Goal: Information Seeking & Learning: Learn about a topic

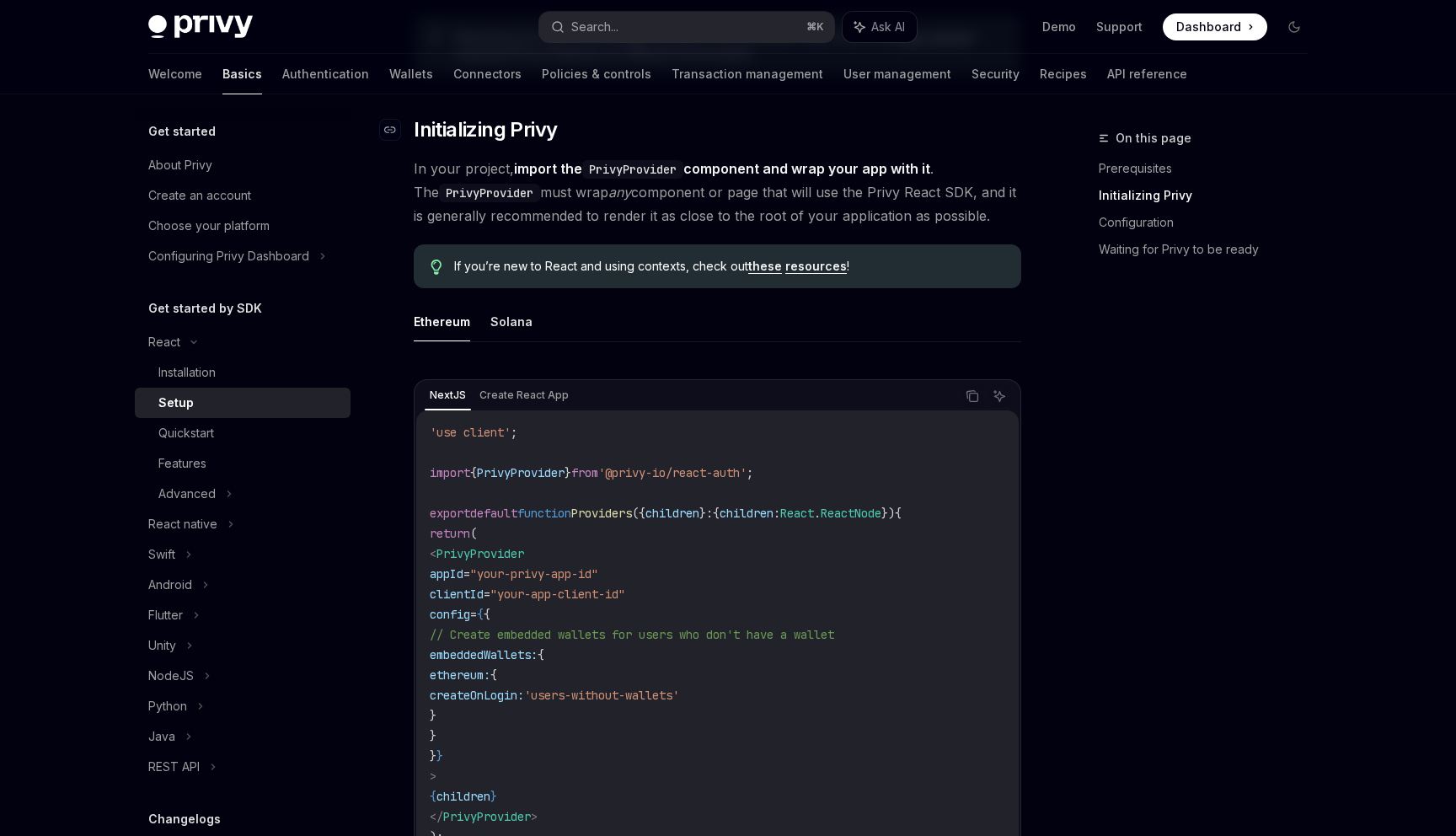
scroll to position [307, 0]
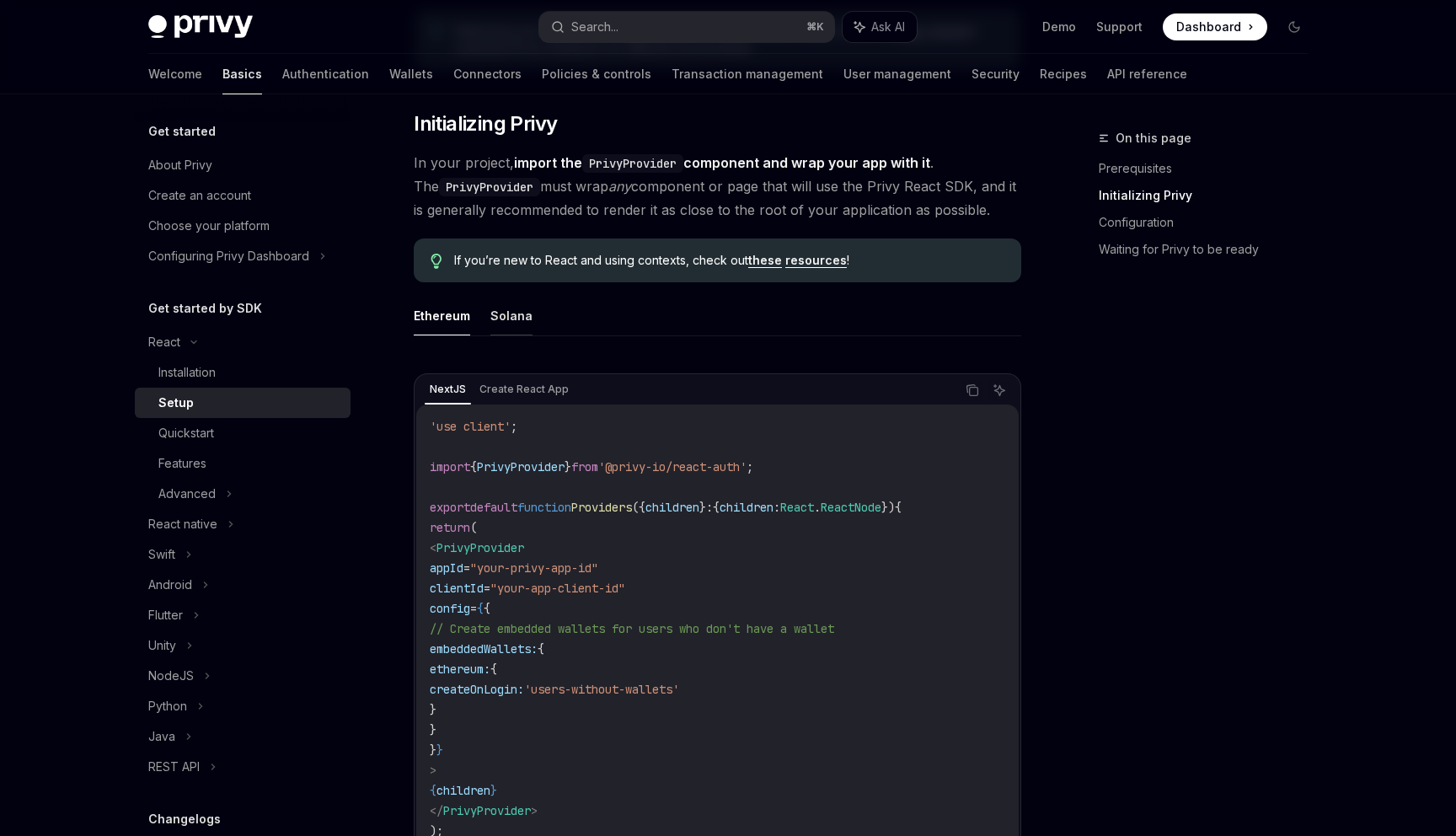
click at [517, 319] on button "Solana" at bounding box center [512, 315] width 42 height 39
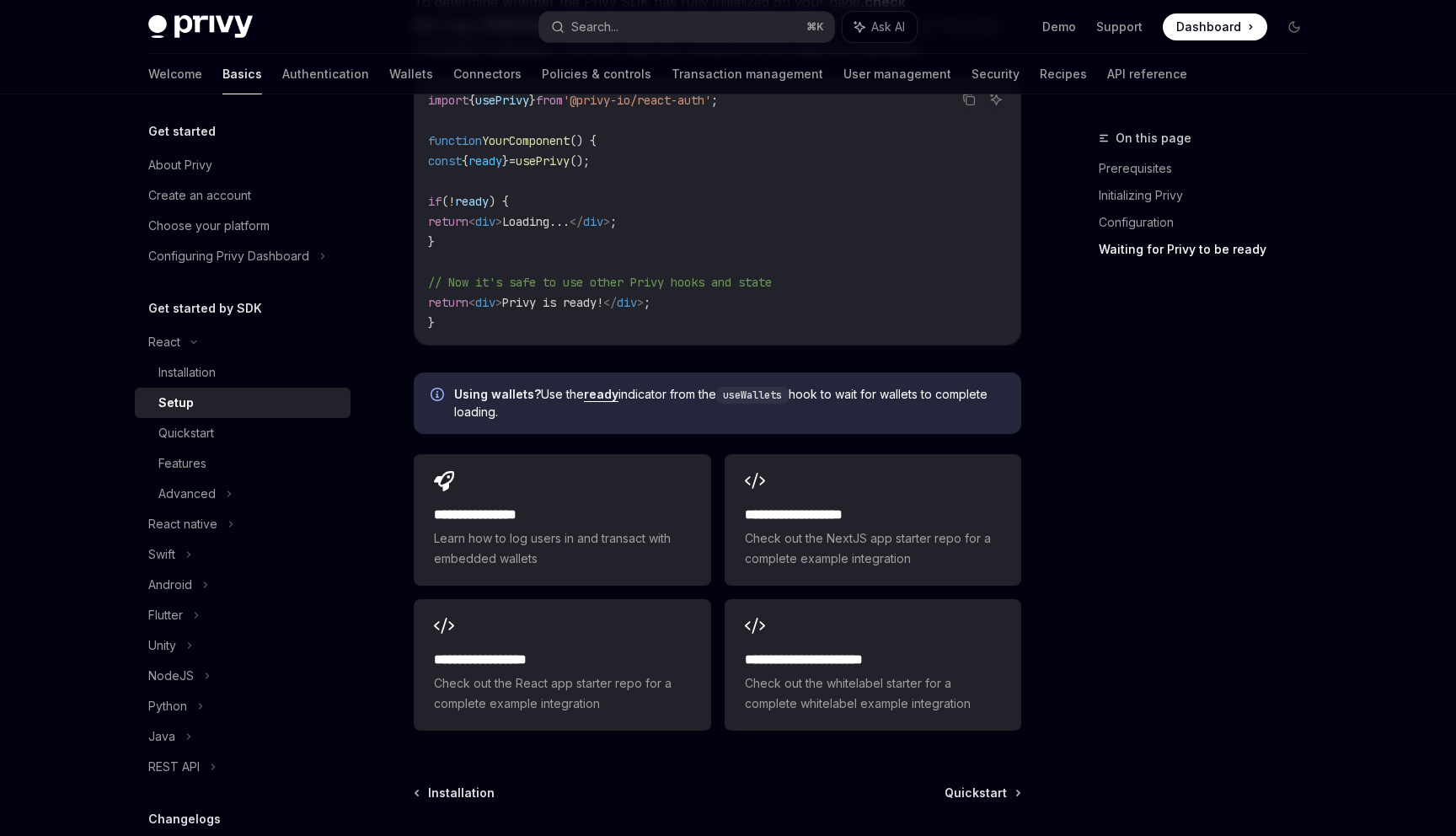
scroll to position [1858, 0]
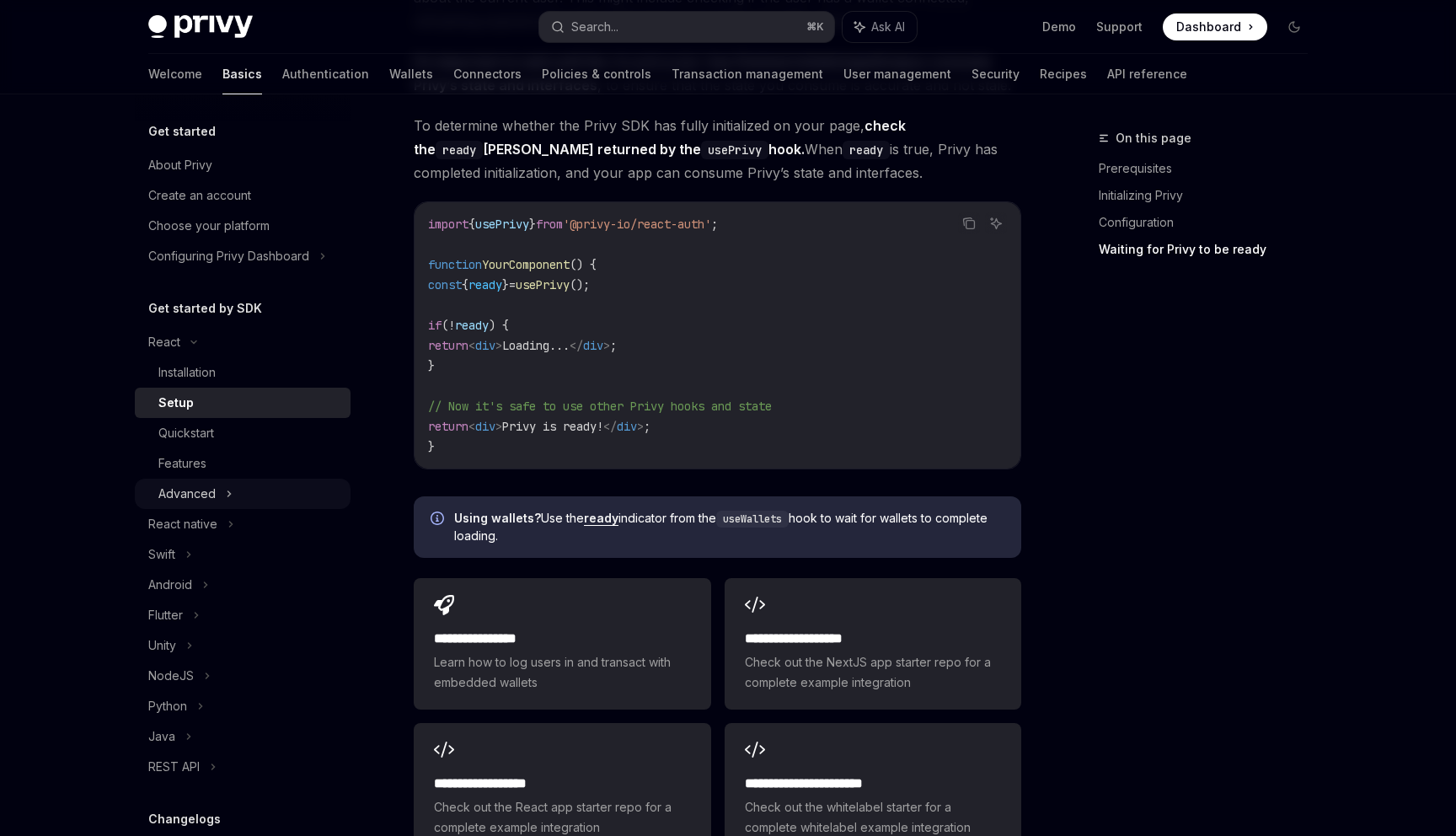
click at [164, 495] on div "Advanced" at bounding box center [188, 494] width 57 height 20
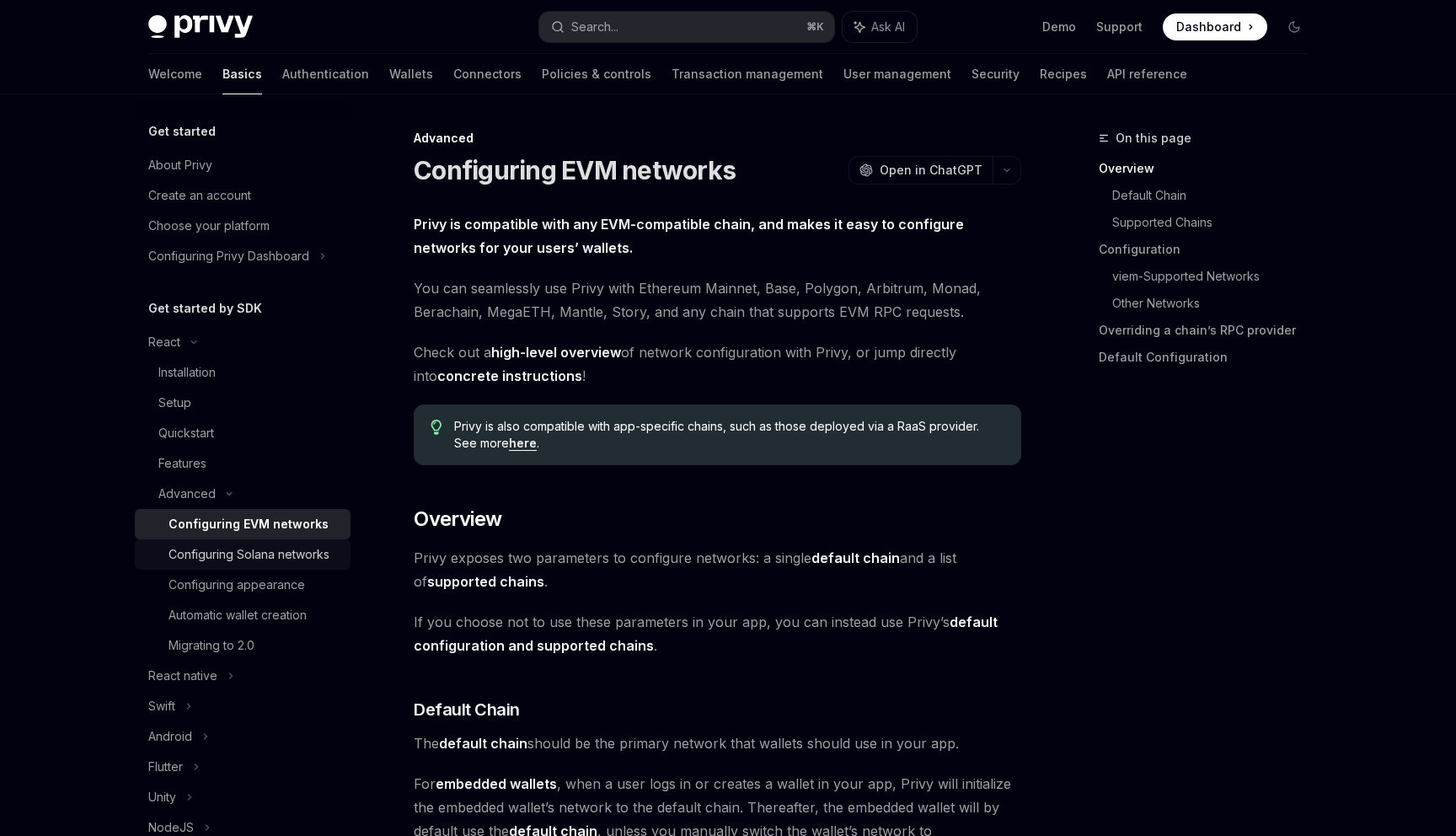
click at [177, 563] on div "Configuring Solana networks" at bounding box center [249, 554] width 161 height 20
type textarea "*"
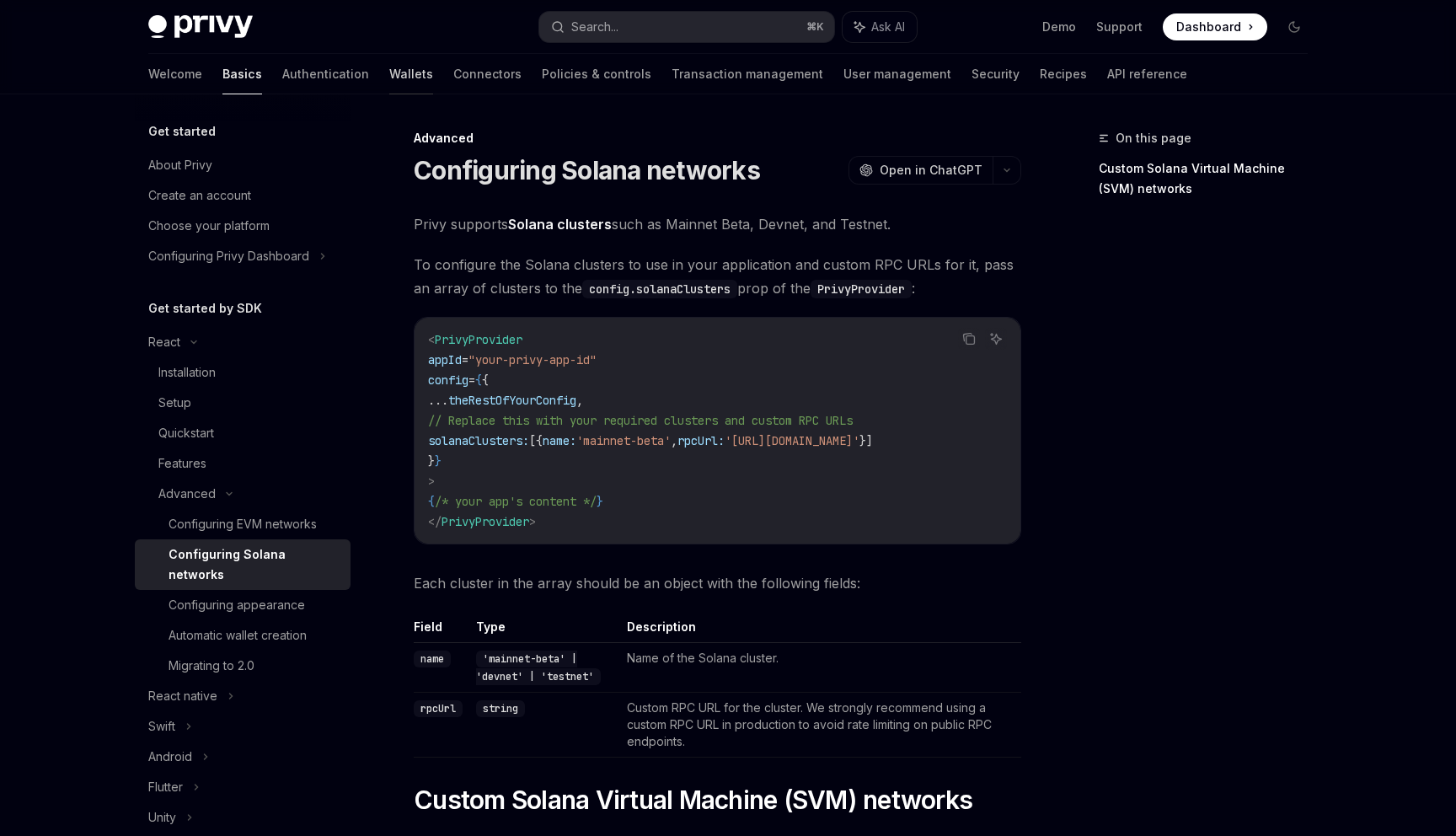
click at [389, 75] on link "Wallets" at bounding box center [411, 74] width 44 height 40
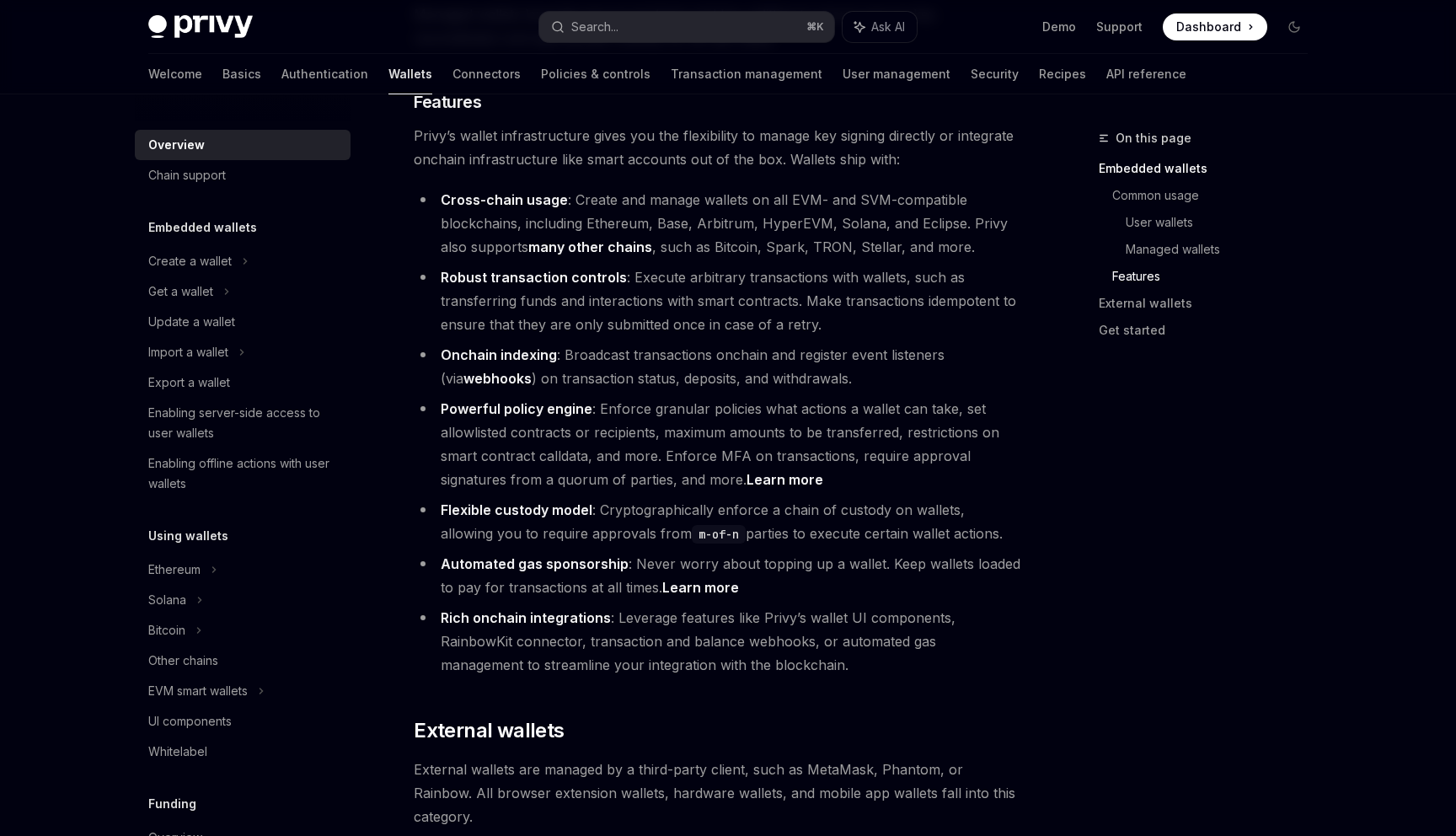
scroll to position [1915, 0]
